Goal: Task Accomplishment & Management: Use online tool/utility

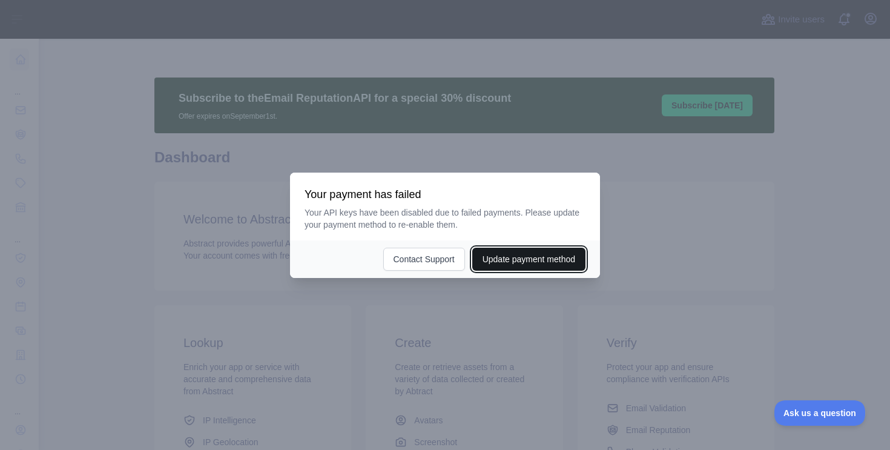
click at [495, 259] on button "Update payment method" at bounding box center [528, 259] width 113 height 23
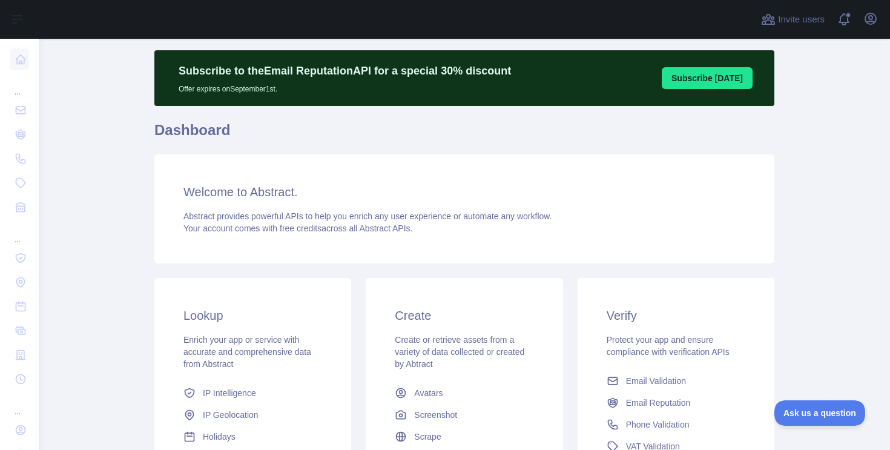
scroll to position [28, 0]
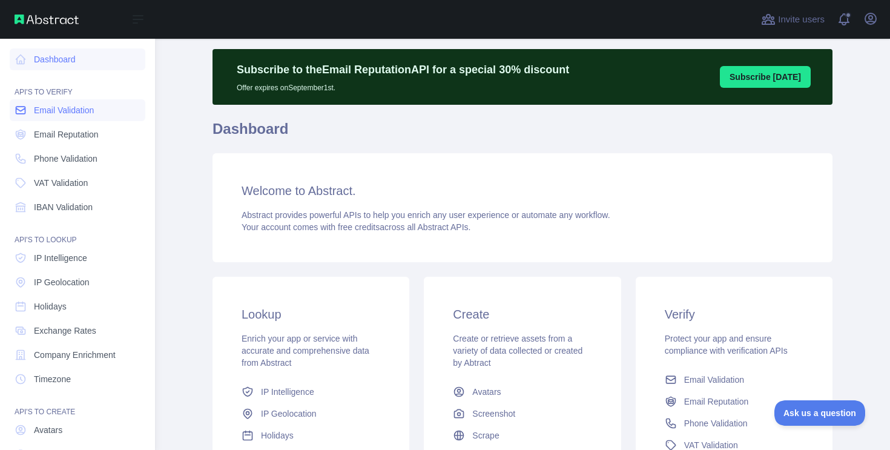
click at [76, 108] on span "Email Validation" at bounding box center [64, 110] width 60 height 12
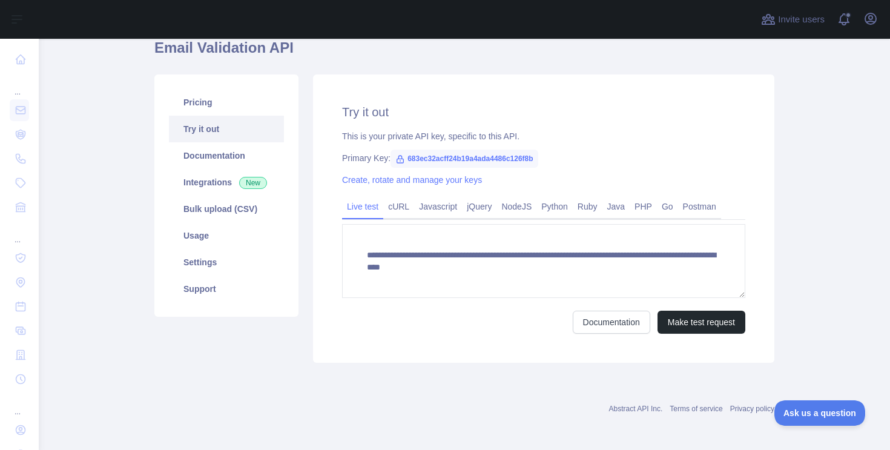
scroll to position [112, 0]
